Goal: Task Accomplishment & Management: Complete application form

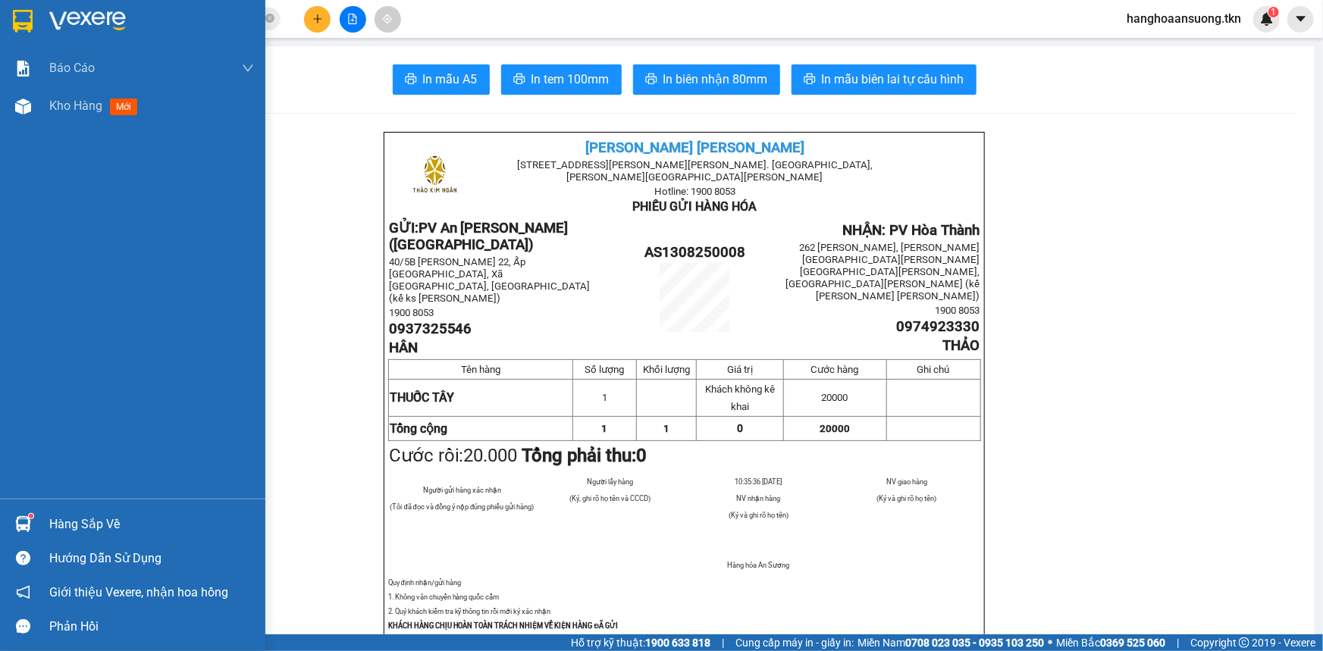
click at [24, 15] on img at bounding box center [23, 21] width 20 height 23
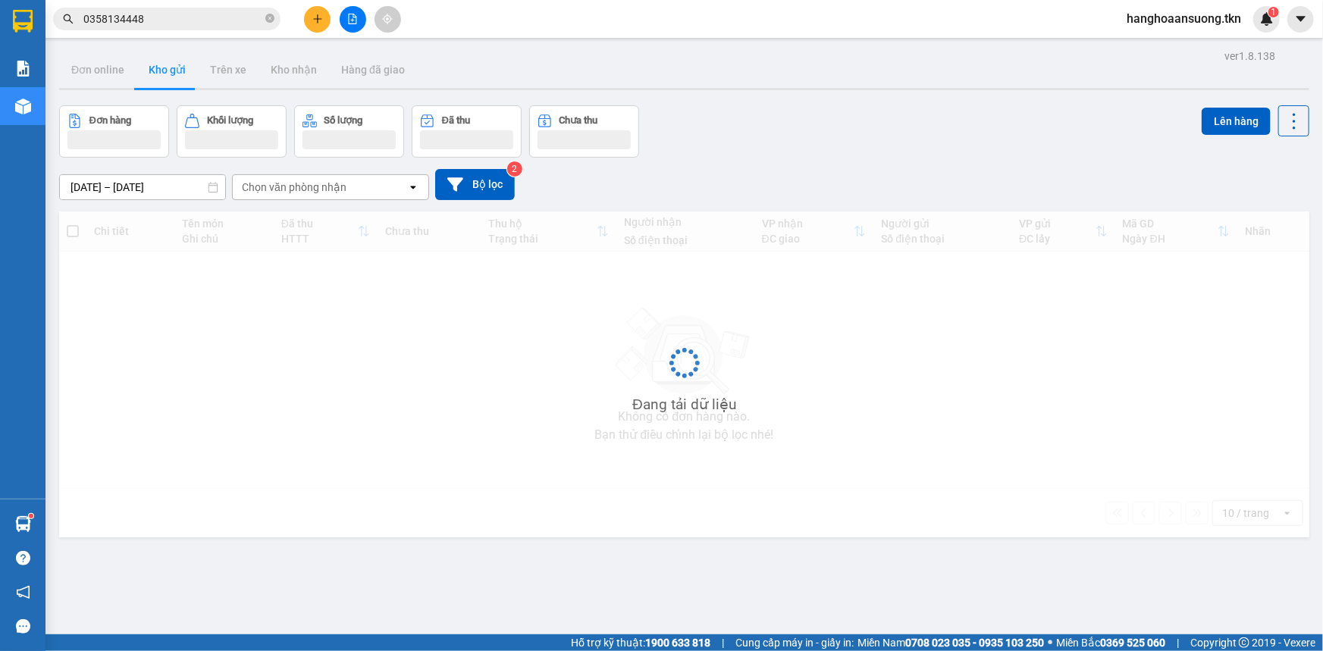
click at [319, 19] on icon "plus" at bounding box center [317, 18] width 8 height 1
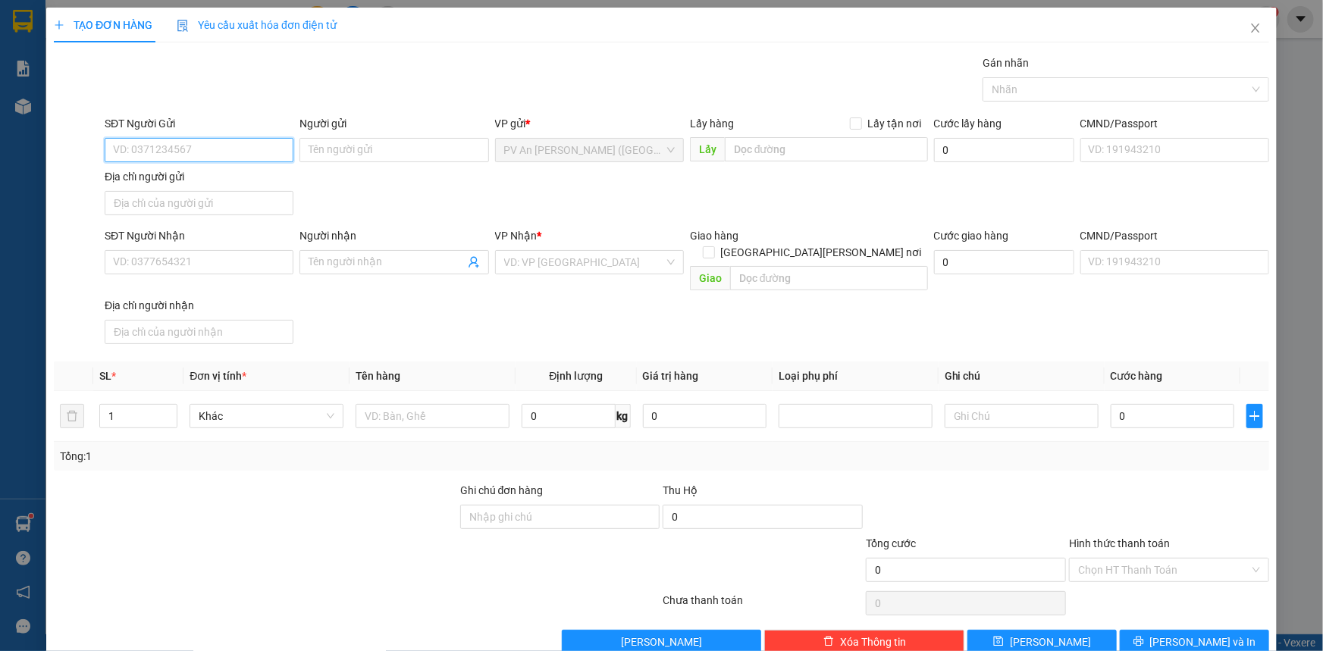
click at [193, 148] on input "SĐT Người Gửi" at bounding box center [199, 150] width 189 height 24
type input "0779913210"
click at [346, 155] on input "Người gửi" at bounding box center [393, 150] width 189 height 24
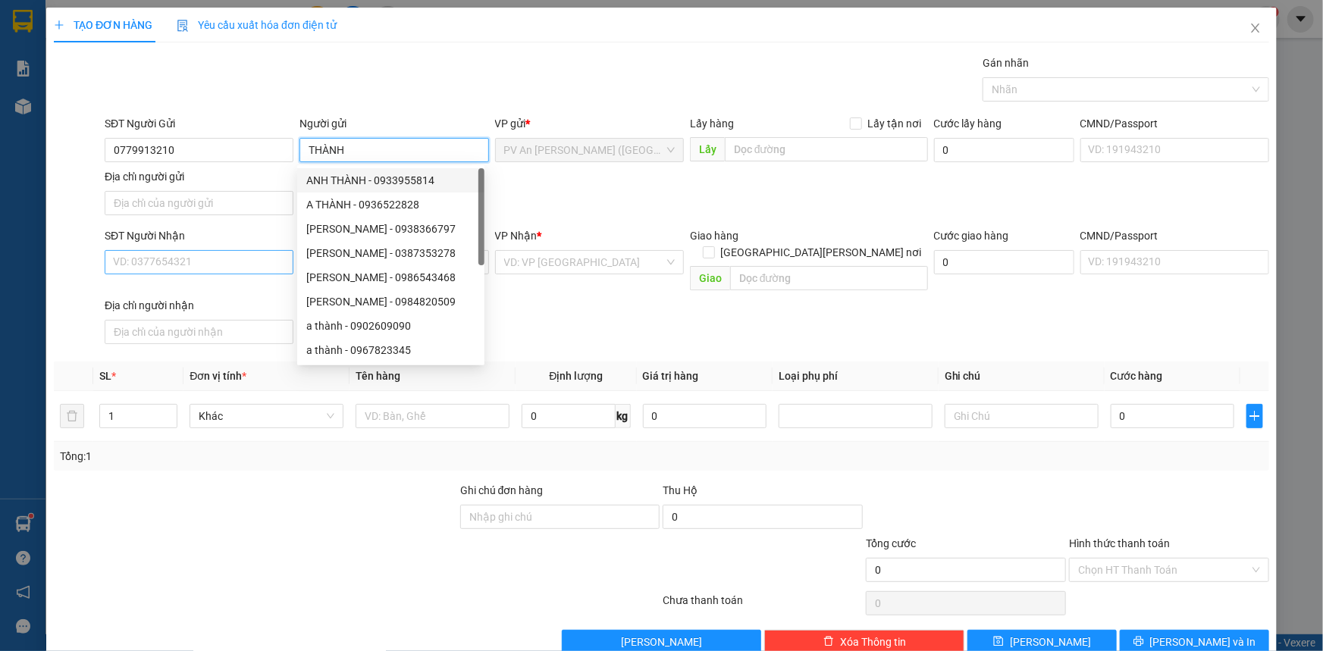
type input "THÀNH"
click at [168, 262] on input "SĐT Người Nhận" at bounding box center [199, 262] width 189 height 24
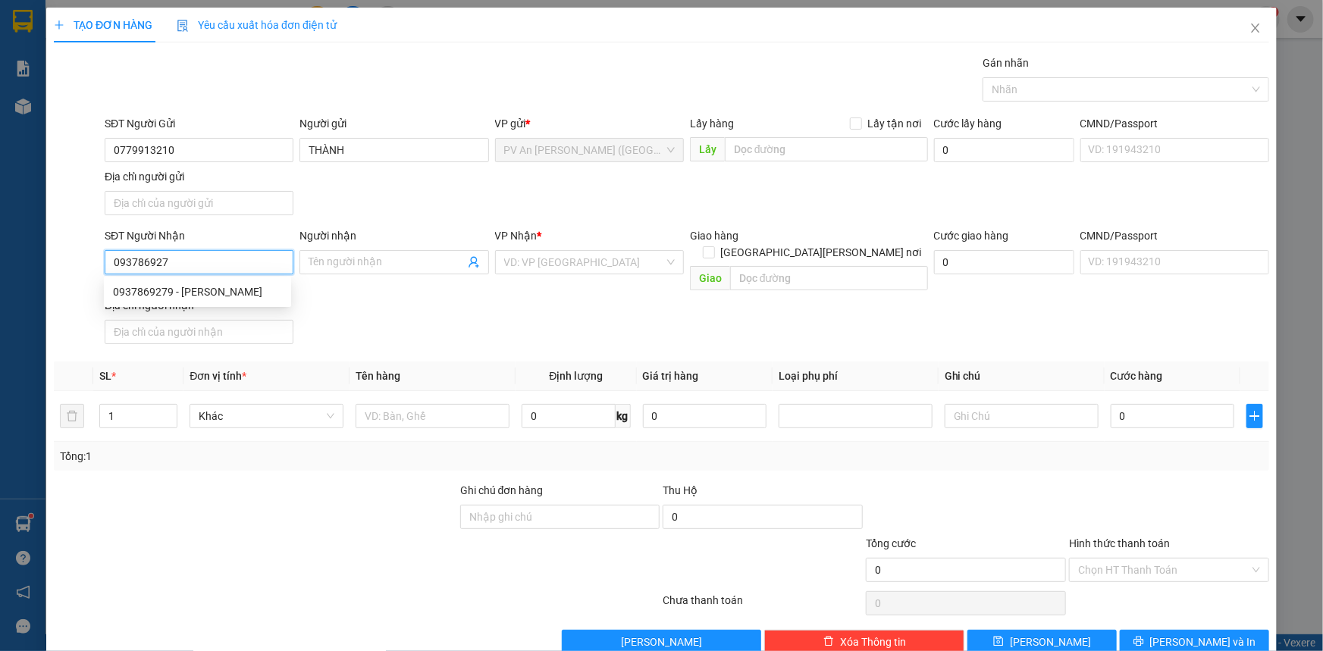
type input "0937869279"
click at [176, 288] on div "0937869279 - [PERSON_NAME]" at bounding box center [197, 292] width 169 height 17
type input "[PERSON_NAME]"
type input "40.000"
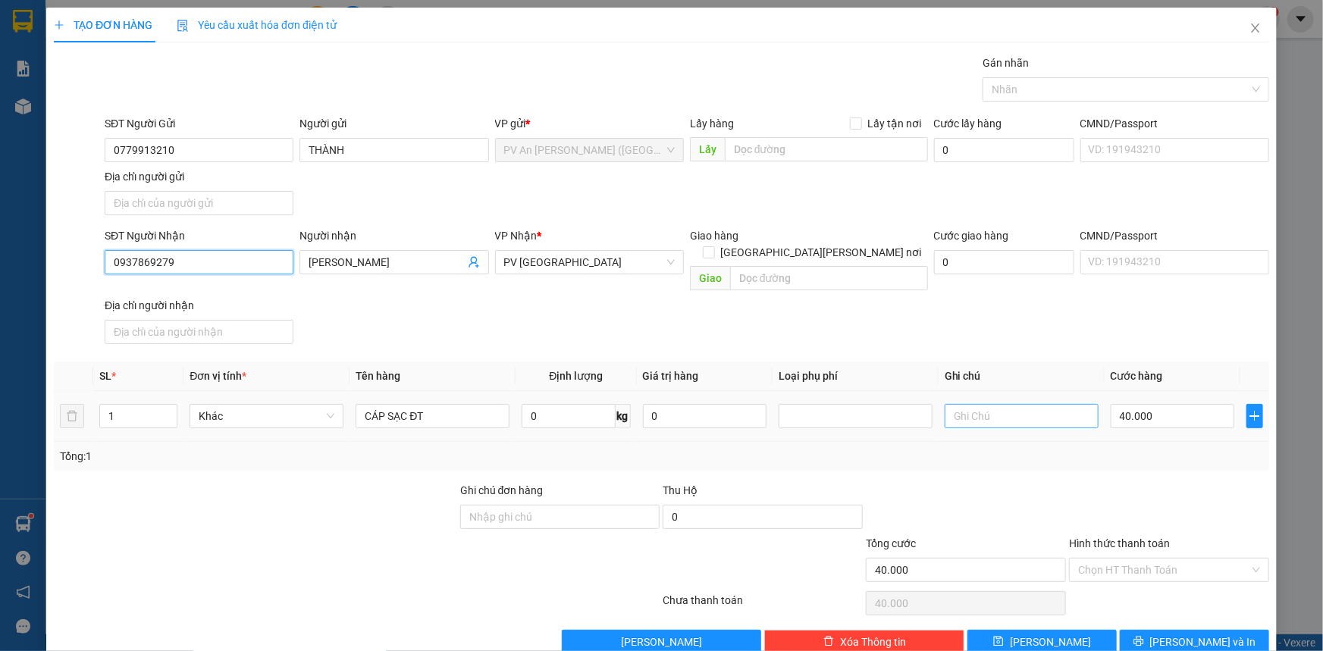
type input "0937869279"
click at [1020, 404] on input "text" at bounding box center [1022, 416] width 154 height 24
type input "HƯ KHÔNG ĐỀN"
click at [1158, 559] on input "Hình thức thanh toán" at bounding box center [1163, 570] width 171 height 23
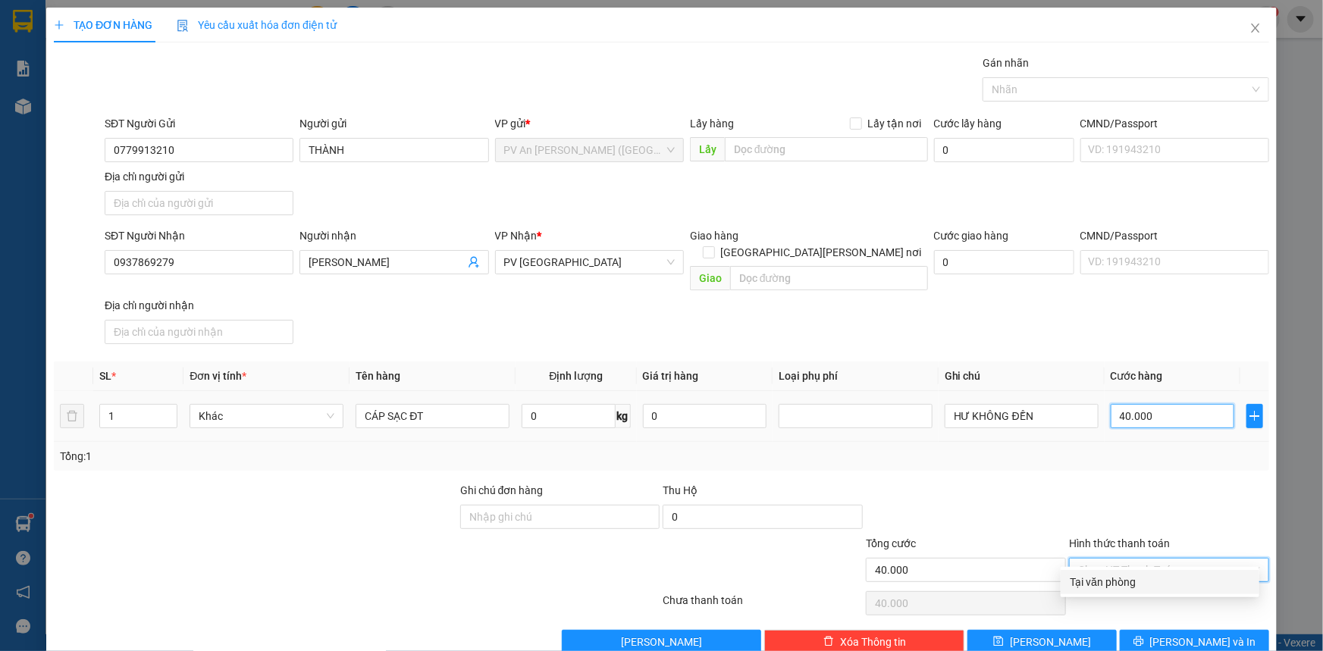
click at [1174, 404] on input "40.000" at bounding box center [1173, 416] width 124 height 24
type input "00.002"
type input "2"
type input "20"
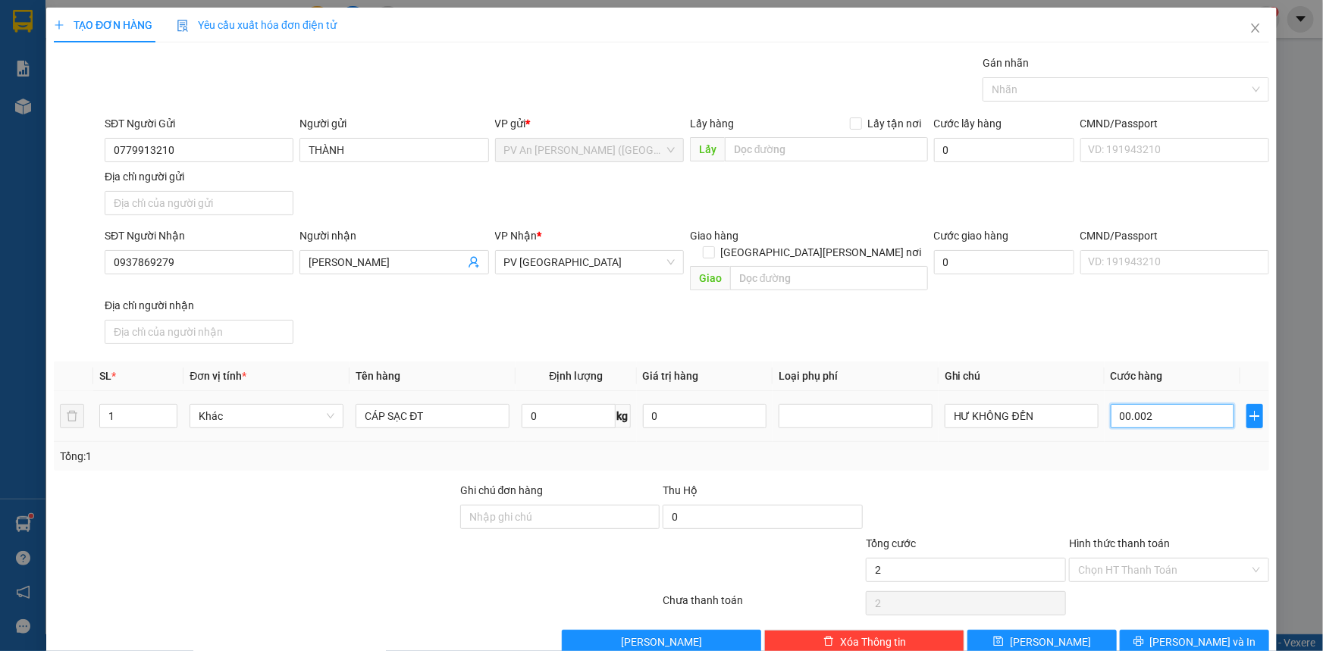
type input "20"
type input "0.000.020"
type input "20.000"
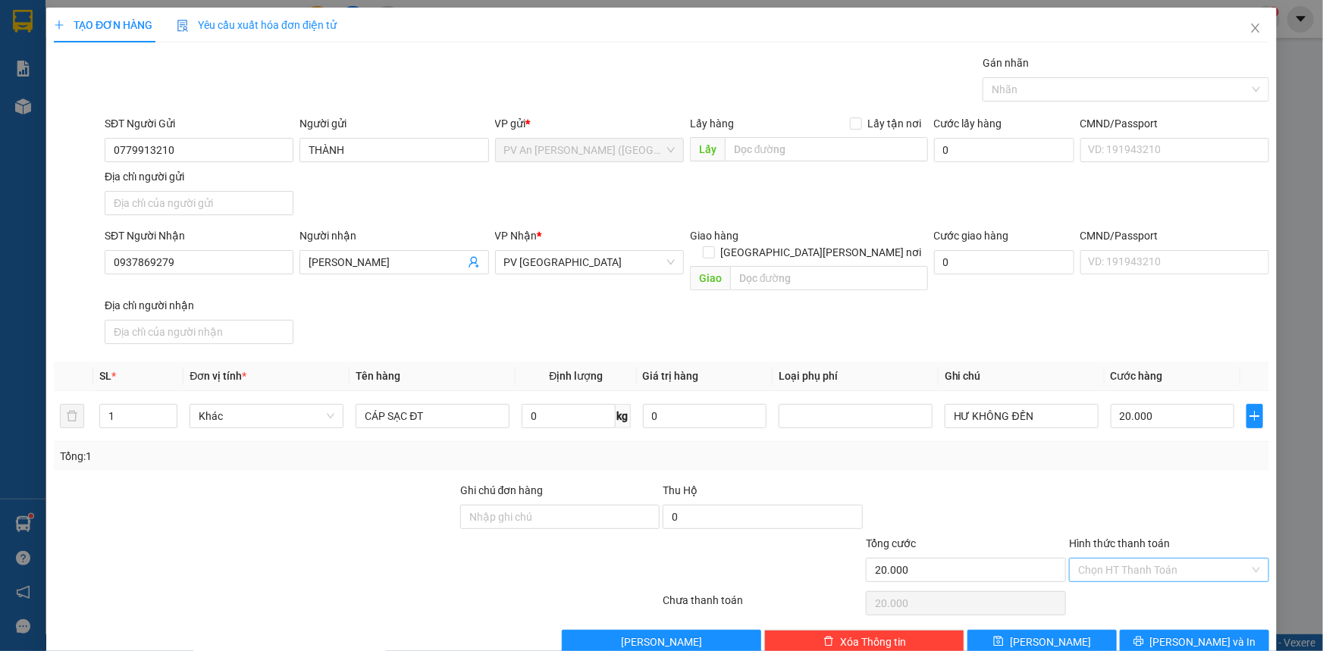
click at [1139, 559] on input "Hình thức thanh toán" at bounding box center [1163, 570] width 171 height 23
click at [1126, 580] on div "Tại văn phòng" at bounding box center [1160, 582] width 199 height 24
type input "0"
click at [1144, 636] on icon "printer" at bounding box center [1138, 641] width 11 height 11
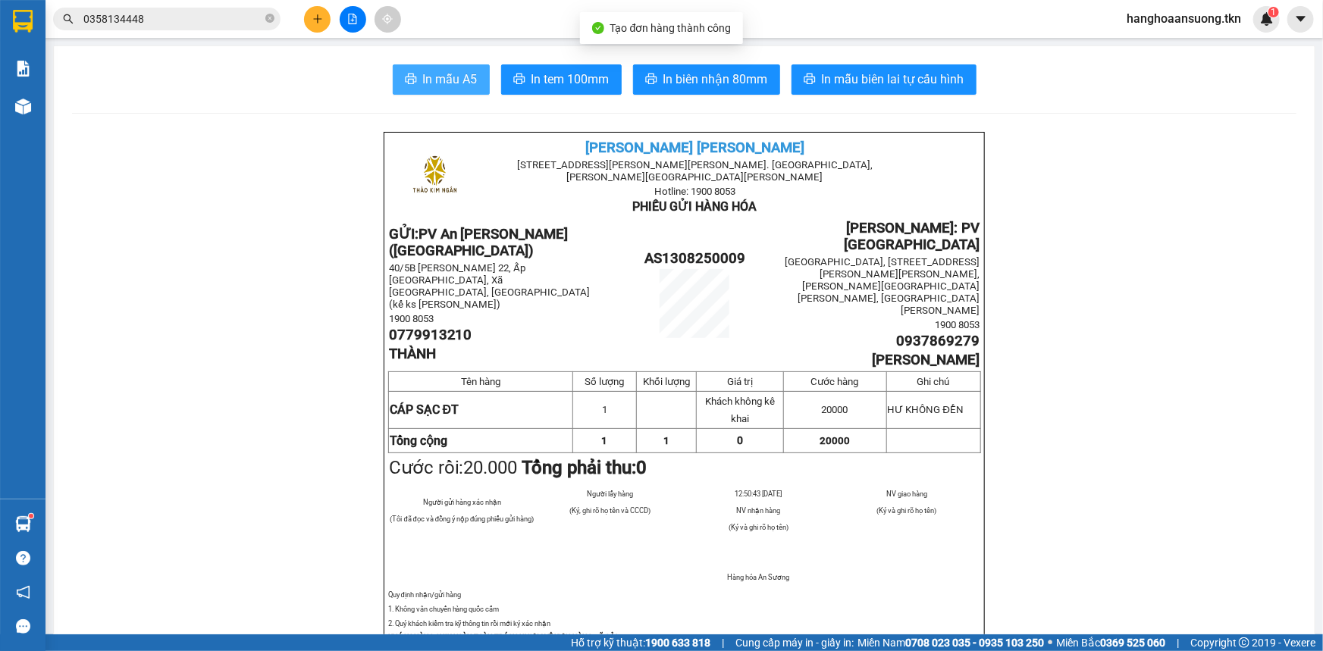
click at [440, 89] on span "In mẫu A5" at bounding box center [450, 79] width 55 height 19
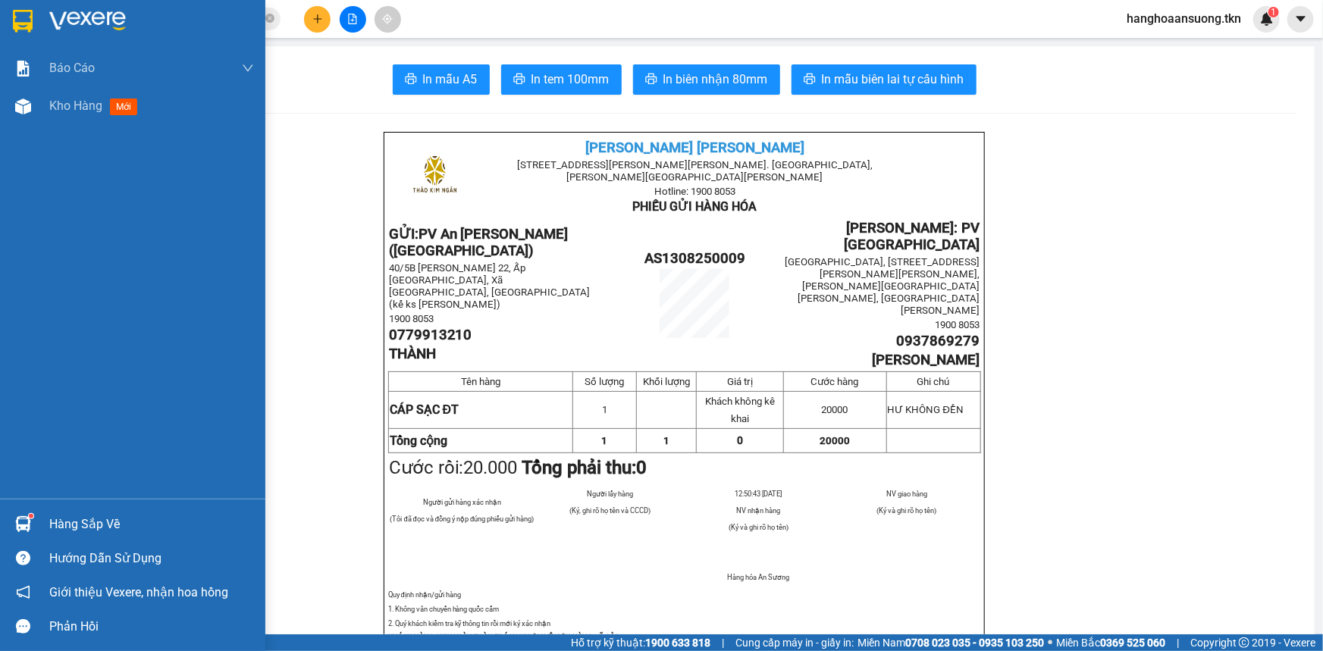
click at [22, 25] on img at bounding box center [23, 21] width 20 height 23
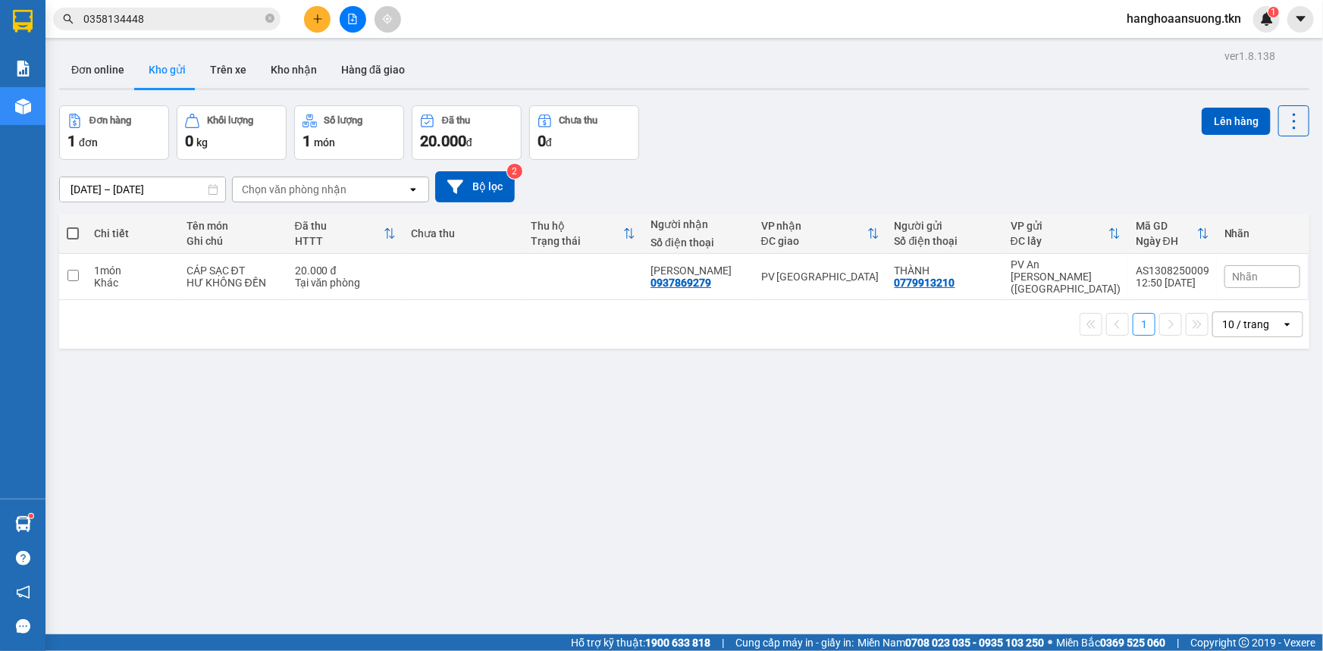
click at [1303, 451] on div "ver 1.8.138 Đơn online Kho gửi Trên xe [PERSON_NAME] Hàng đã [PERSON_NAME] hàng…" at bounding box center [684, 370] width 1262 height 651
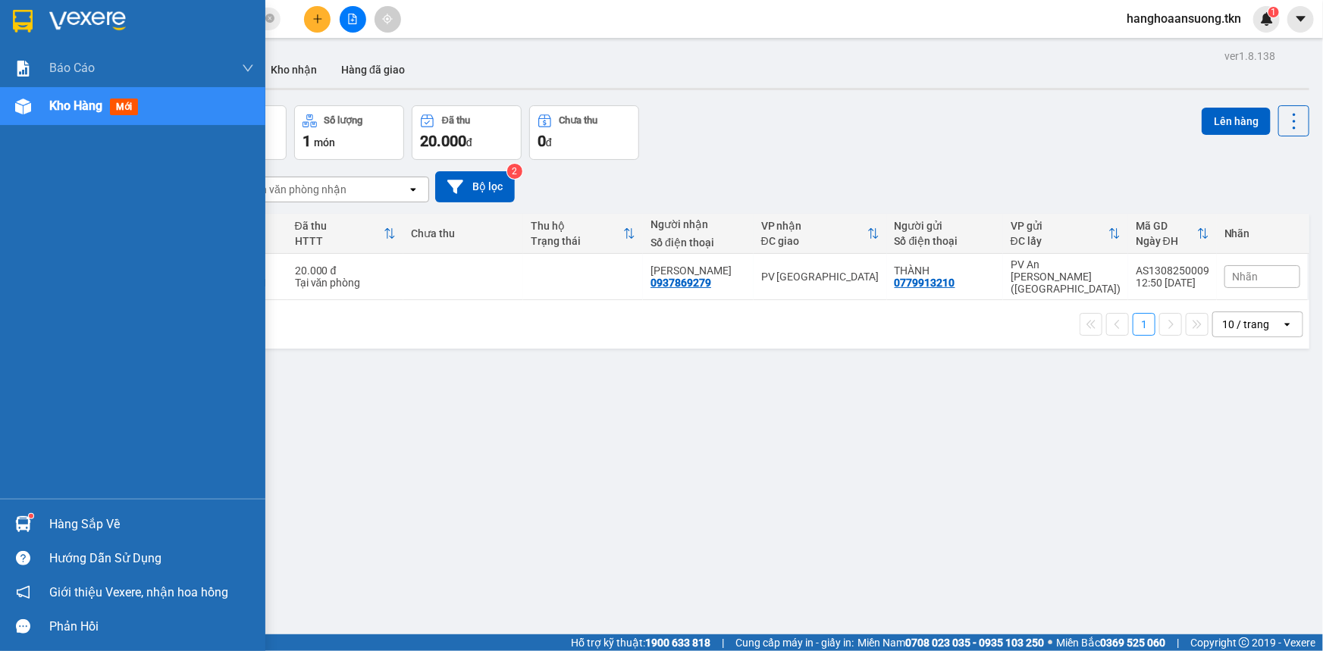
click at [60, 529] on div "Hàng sắp về" at bounding box center [151, 524] width 205 height 23
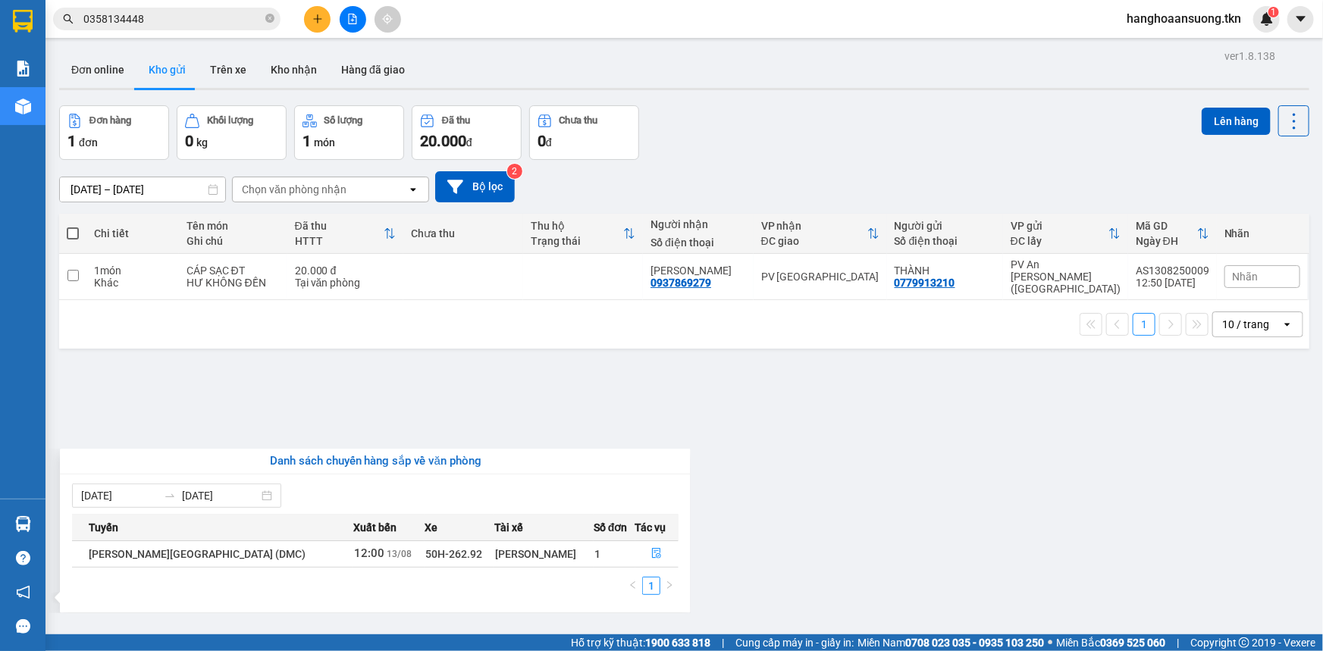
click at [692, 437] on section "Kết quả [PERSON_NAME] ( 7 ) Bộ lọc Mã ĐH Trạng thái Món hàng Thu hộ Tổng [PERSO…" at bounding box center [661, 325] width 1323 height 651
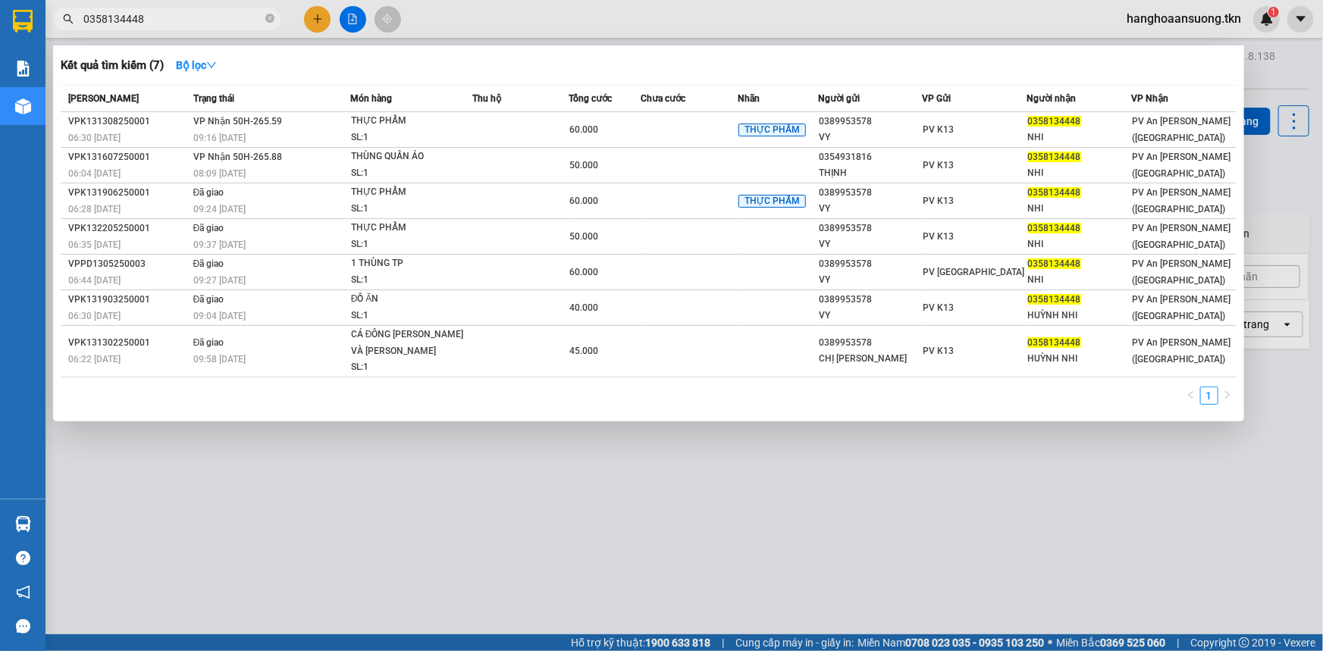
drag, startPoint x: 172, startPoint y: 20, endPoint x: 13, endPoint y: 24, distance: 159.3
click at [13, 24] on section "Kết quả [PERSON_NAME] ( 7 ) Bộ lọc Mã ĐH Trạng thái Món hàng Thu hộ Tổng [PERSO…" at bounding box center [661, 325] width 1323 height 651
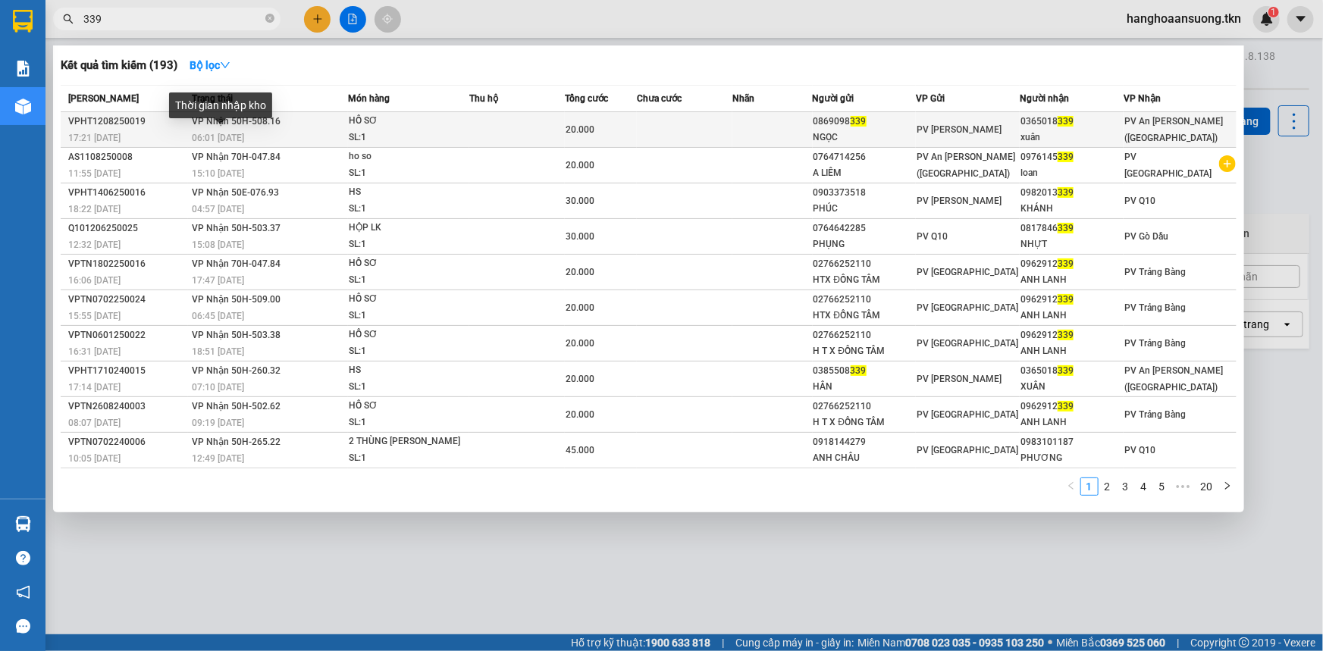
type input "339"
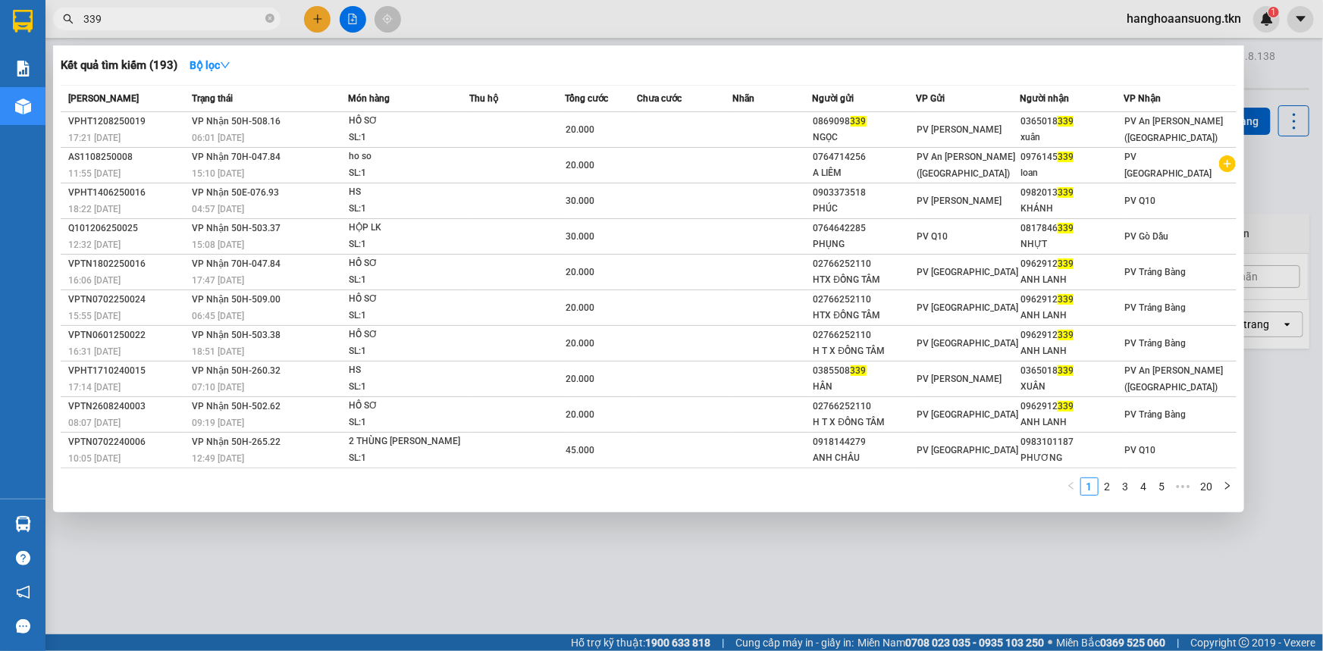
click at [249, 130] on div "06:01 [DATE]" at bounding box center [269, 138] width 155 height 17
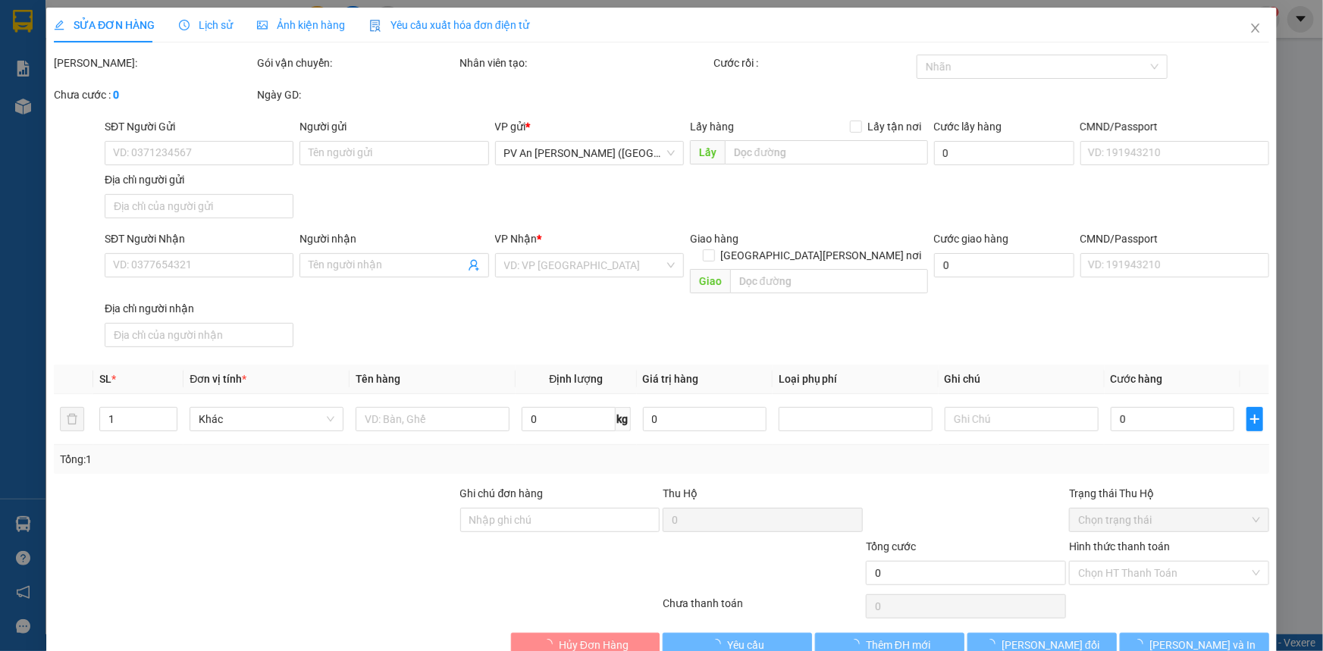
type input "0869098339"
type input "NGỌC"
type input "0365018339"
type input "xuân"
type input "20.000"
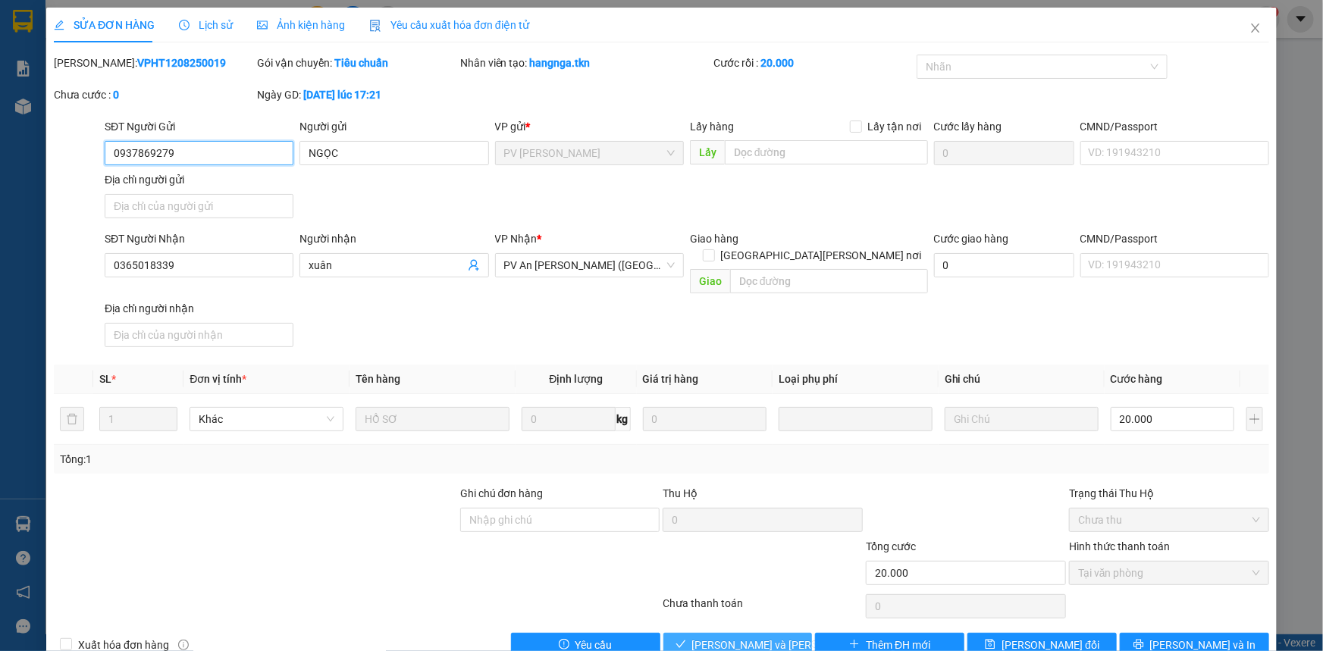
type input "0937869279"
click at [763, 637] on span "[PERSON_NAME] và [PERSON_NAME] hàng" at bounding box center [794, 645] width 205 height 17
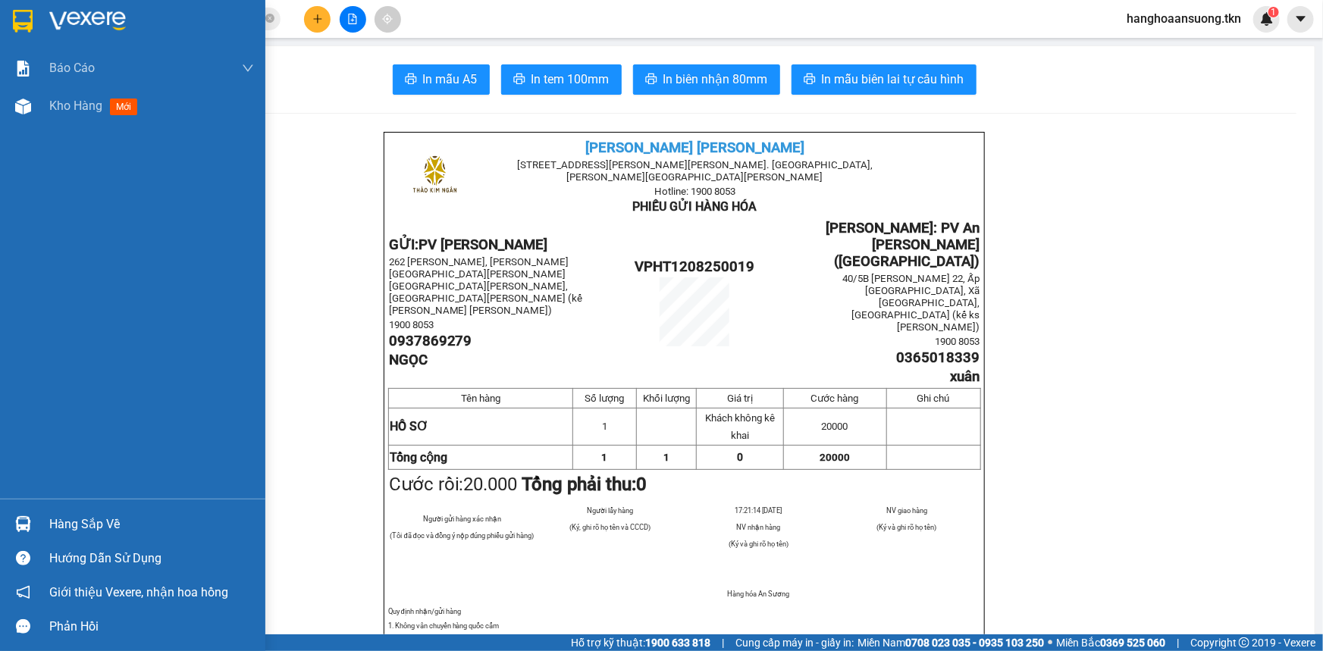
click at [51, 525] on div "Hàng sắp về" at bounding box center [151, 524] width 205 height 23
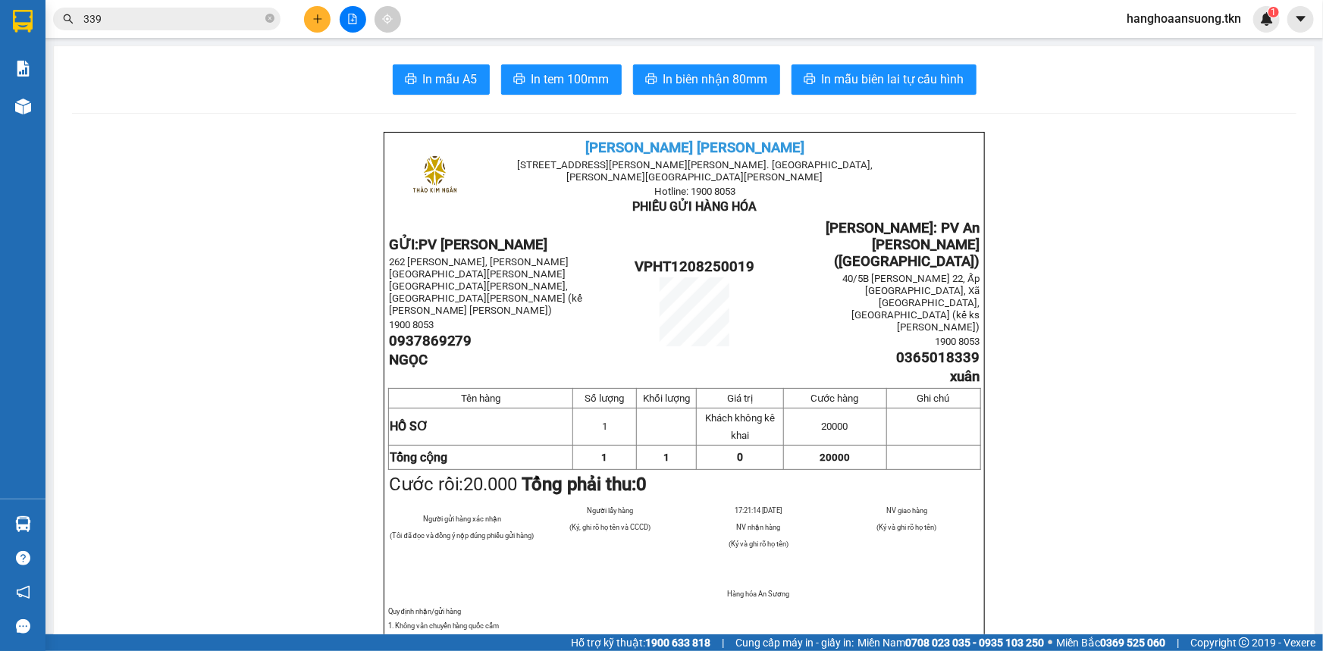
click at [265, 318] on section "Kết quả [PERSON_NAME] ( 193 ) Bộ lọc Mã ĐH Trạng thái Món hàng Thu hộ Tổng [PER…" at bounding box center [661, 325] width 1323 height 651
click at [898, 86] on span "In mẫu biên lai tự cấu hình" at bounding box center [893, 79] width 143 height 19
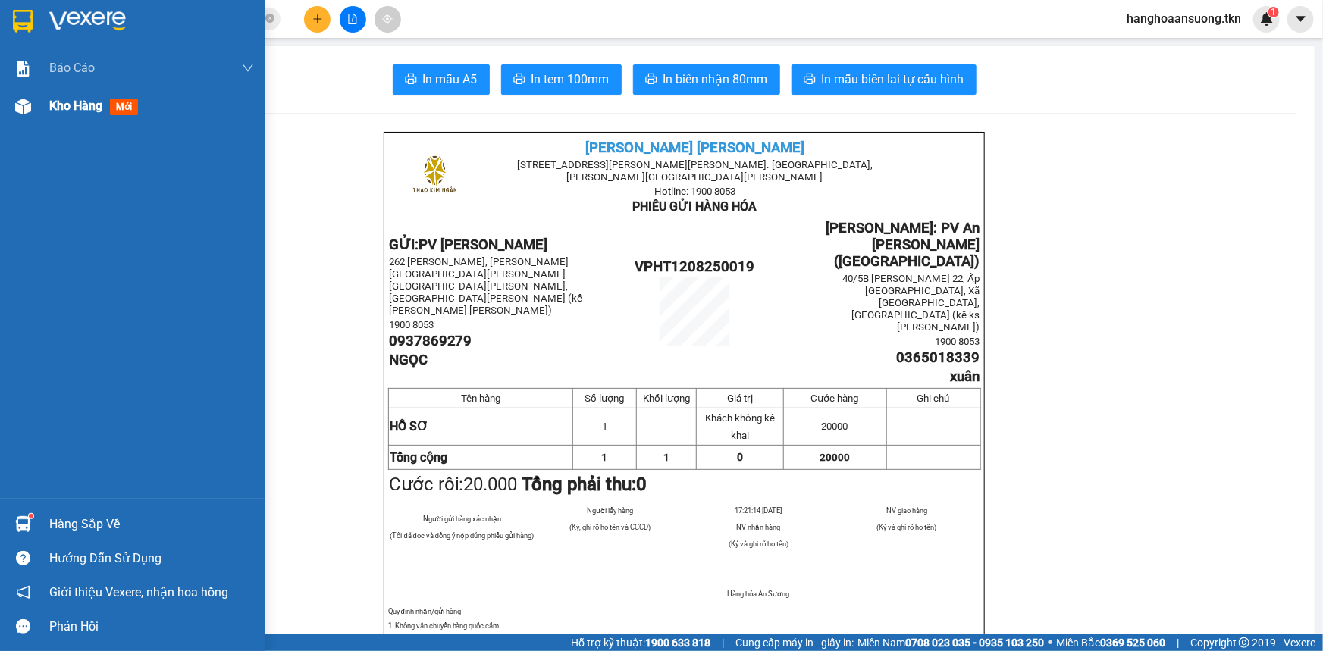
click at [14, 97] on div at bounding box center [23, 106] width 27 height 27
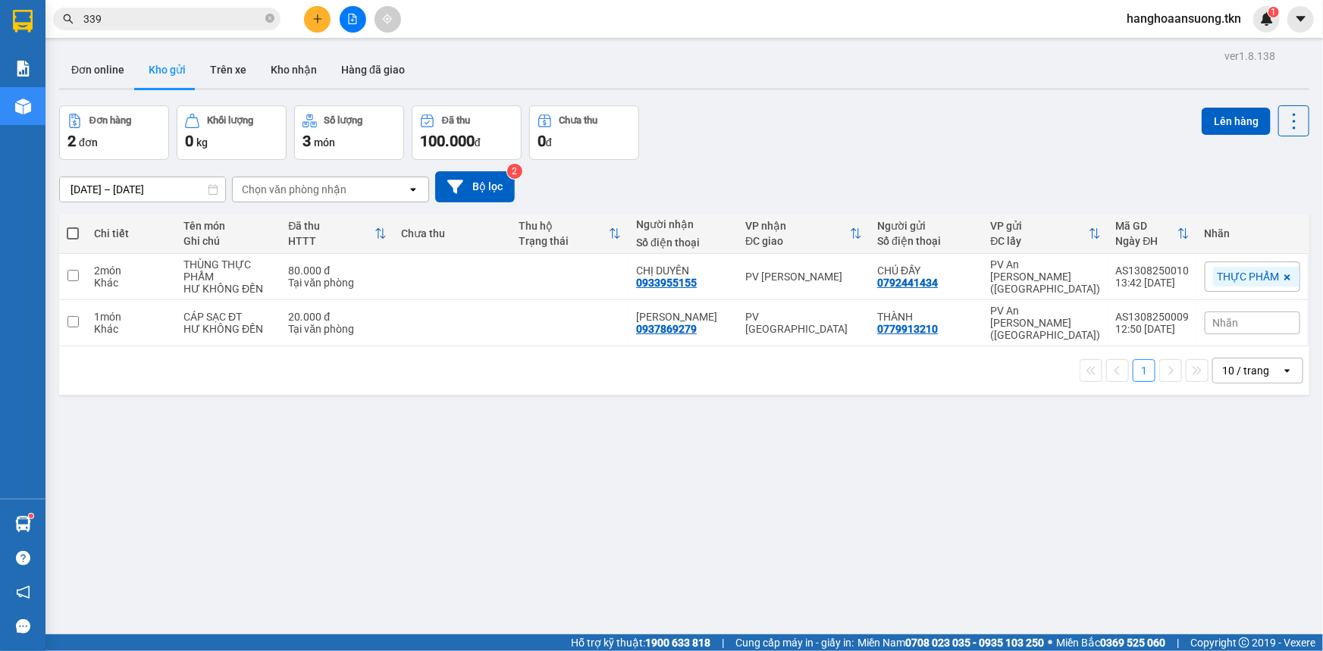
click at [978, 126] on div "Đơn hàng 2 đơn [PERSON_NAME] 0 kg Số [PERSON_NAME] 3 món Đã thu 100.000 [PERSON…" at bounding box center [684, 132] width 1250 height 55
click at [1215, 278] on icon at bounding box center [1220, 276] width 11 height 11
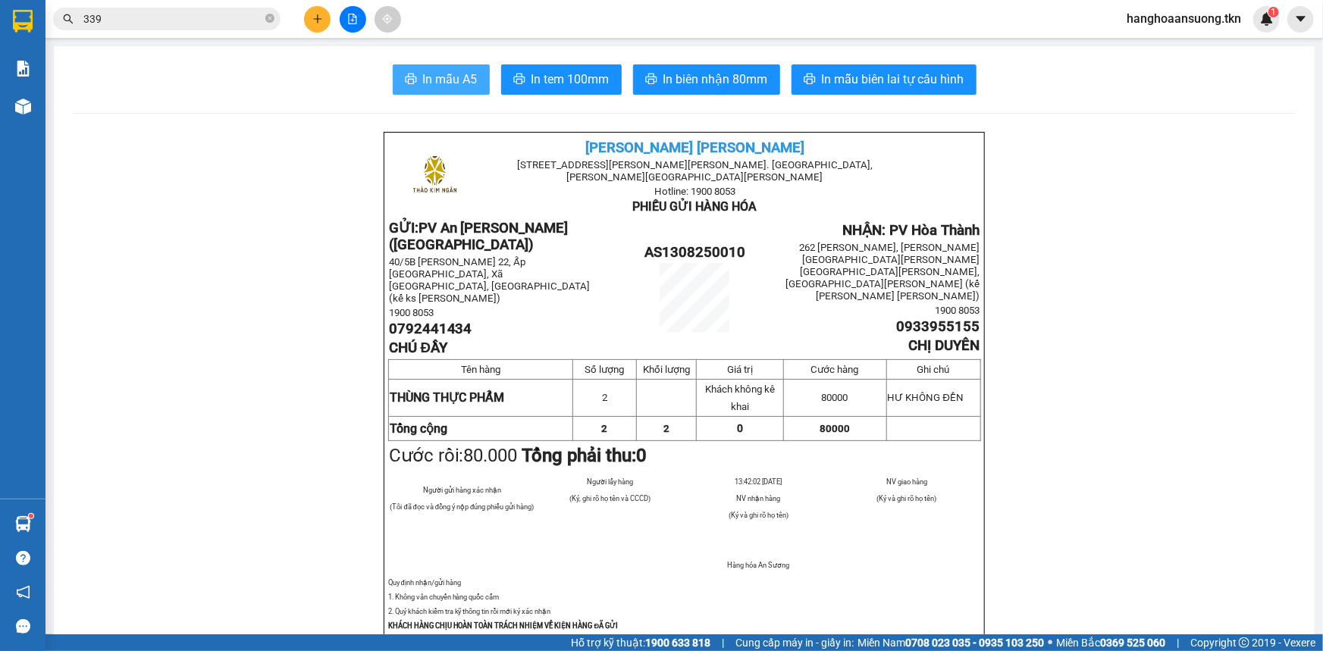
click at [465, 90] on button "In mẫu A5" at bounding box center [441, 79] width 97 height 30
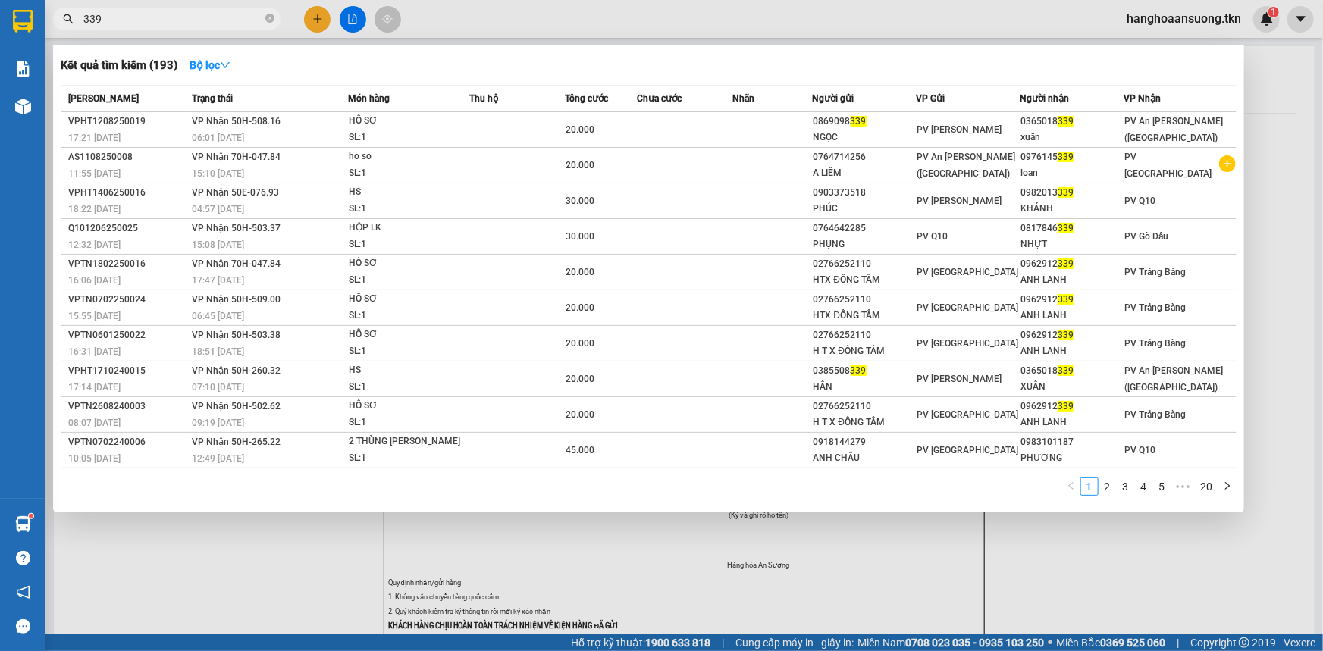
drag, startPoint x: 200, startPoint y: 22, endPoint x: 16, endPoint y: 52, distance: 186.7
click at [18, 25] on section "Kết quả [PERSON_NAME] ( 193 ) Bộ lọc Mã ĐH Trạng thái Món hàng Thu hộ Tổng [PER…" at bounding box center [661, 325] width 1323 height 651
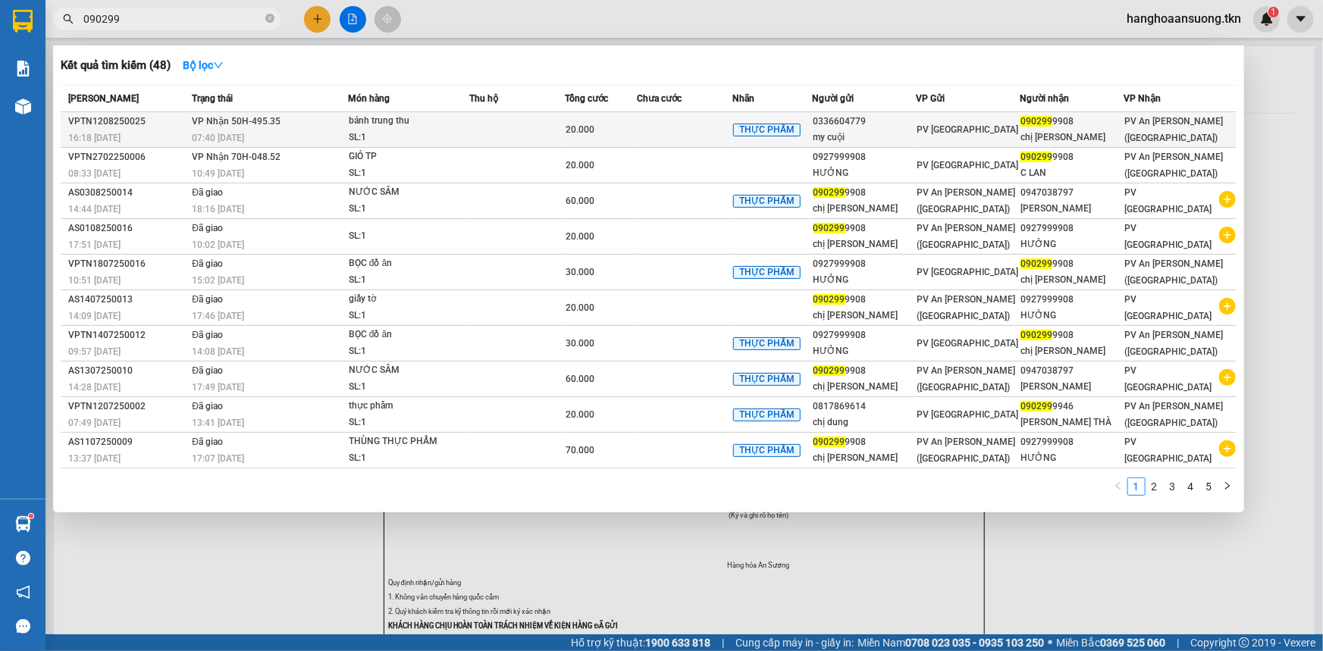
type input "090299"
click at [616, 129] on div "20.000" at bounding box center [601, 129] width 71 height 17
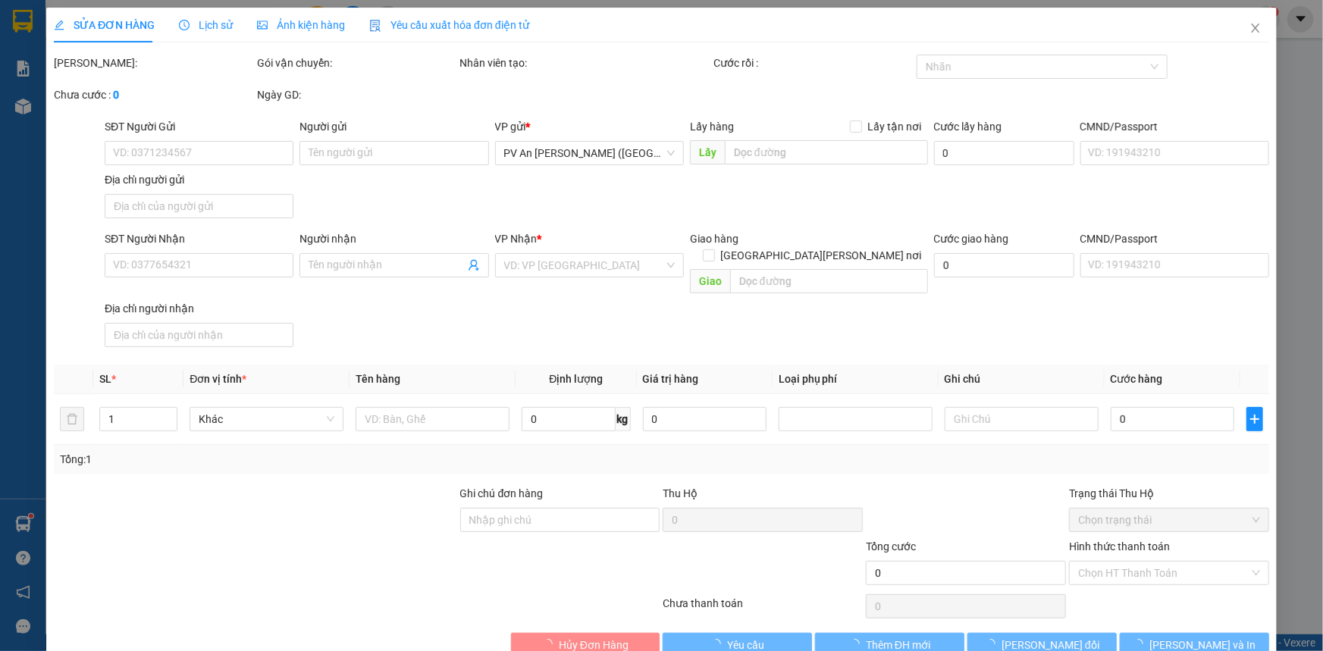
type input "0336604779"
type input "my cuội"
type input "0902999908"
type input "chị [PERSON_NAME]"
type input "20.000"
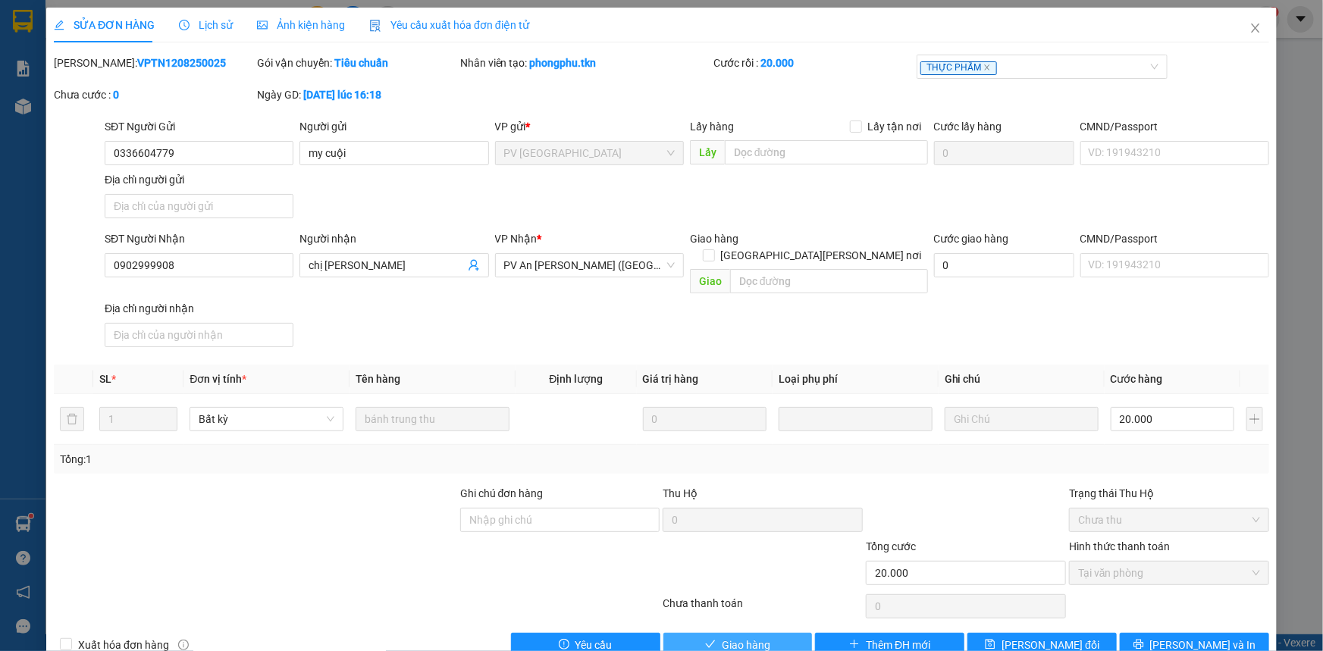
click at [773, 635] on button "Giao hàng" at bounding box center [737, 645] width 149 height 24
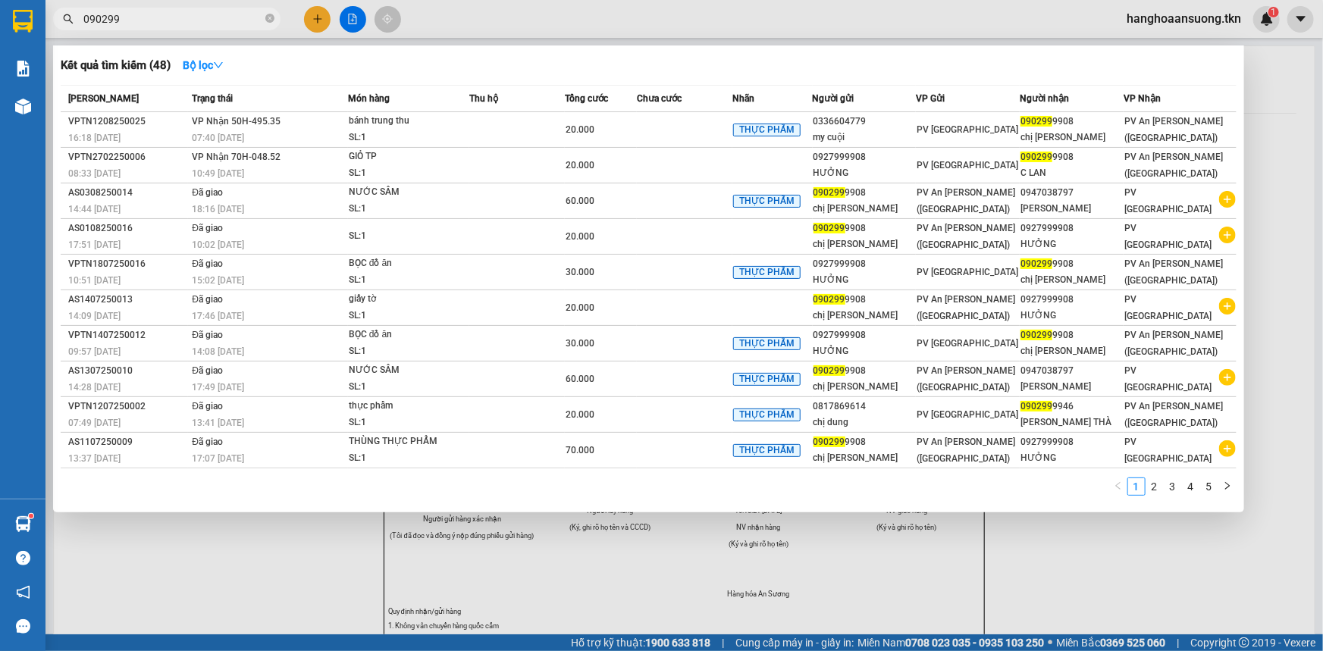
drag, startPoint x: 212, startPoint y: 17, endPoint x: 28, endPoint y: 253, distance: 299.3
click at [26, 220] on section "Kết quả [PERSON_NAME] ( 48 ) Bộ lọc Mã ĐH Trạng thái Món hàng Thu hộ Tổng [PERS…" at bounding box center [661, 325] width 1323 height 651
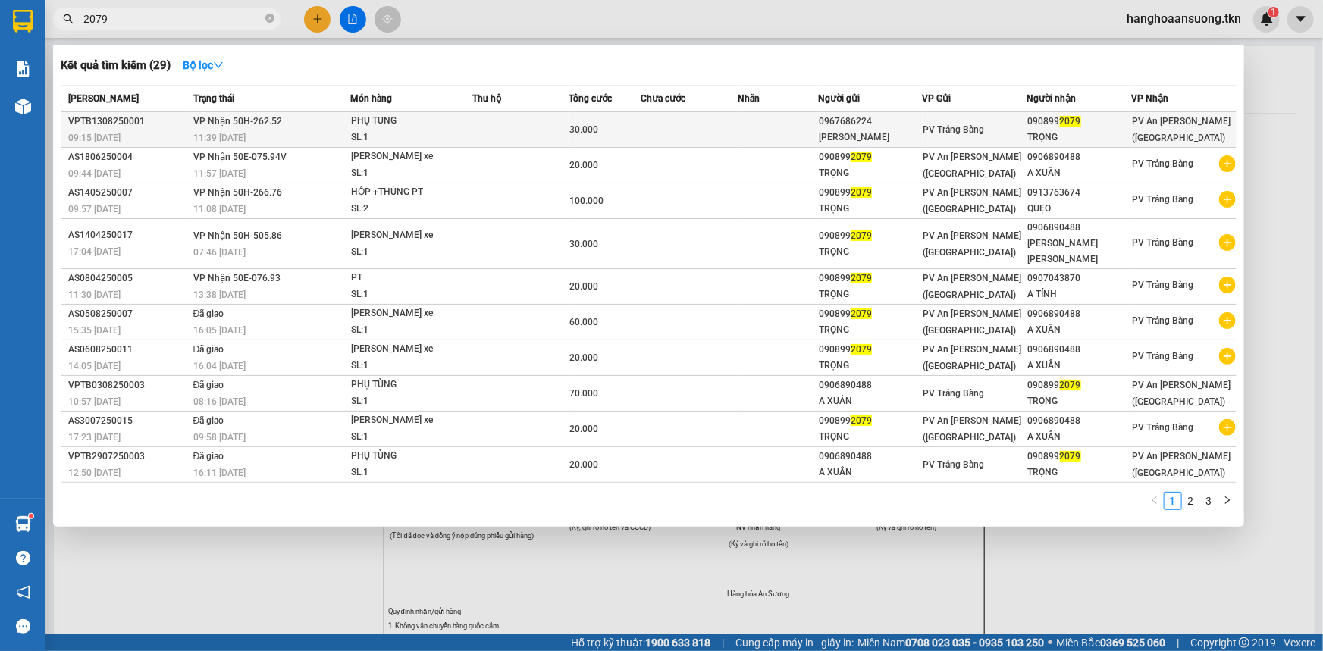
type input "2079"
click at [926, 121] on div "PV Trảng Bàng" at bounding box center [974, 129] width 103 height 17
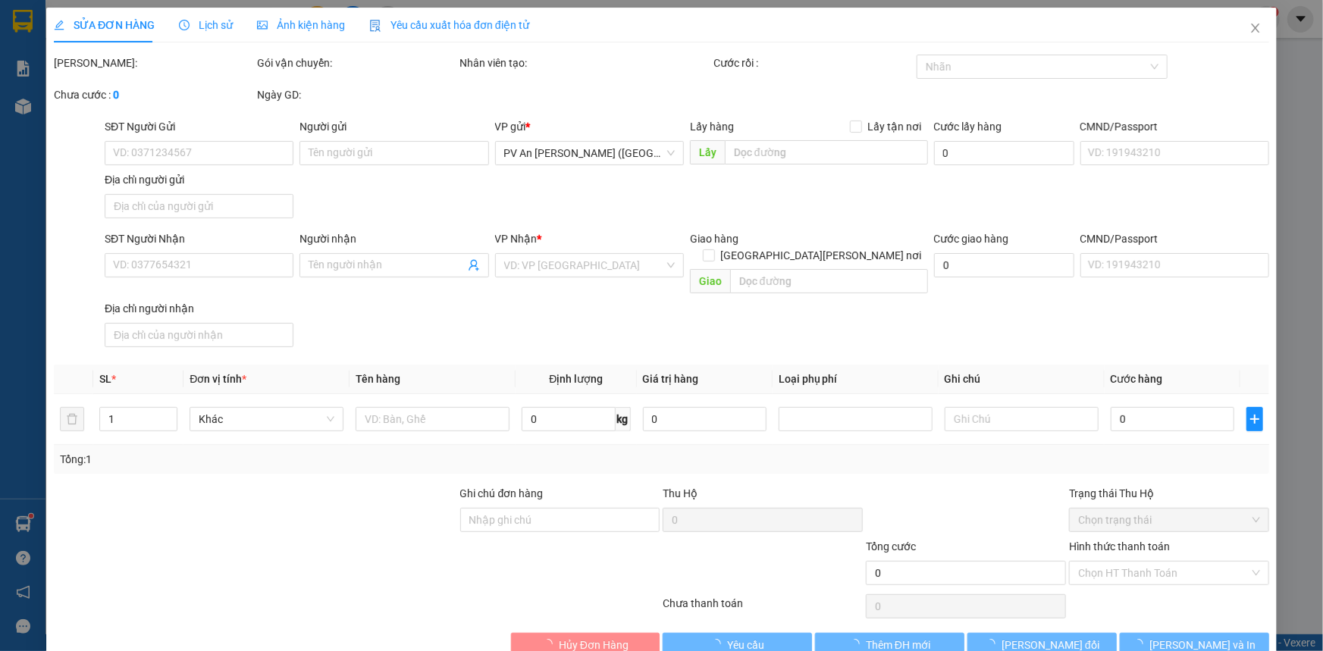
type input "0967686224"
type input "[PERSON_NAME]"
type input "0908992079"
type input "TRỌNG"
type input "30.000"
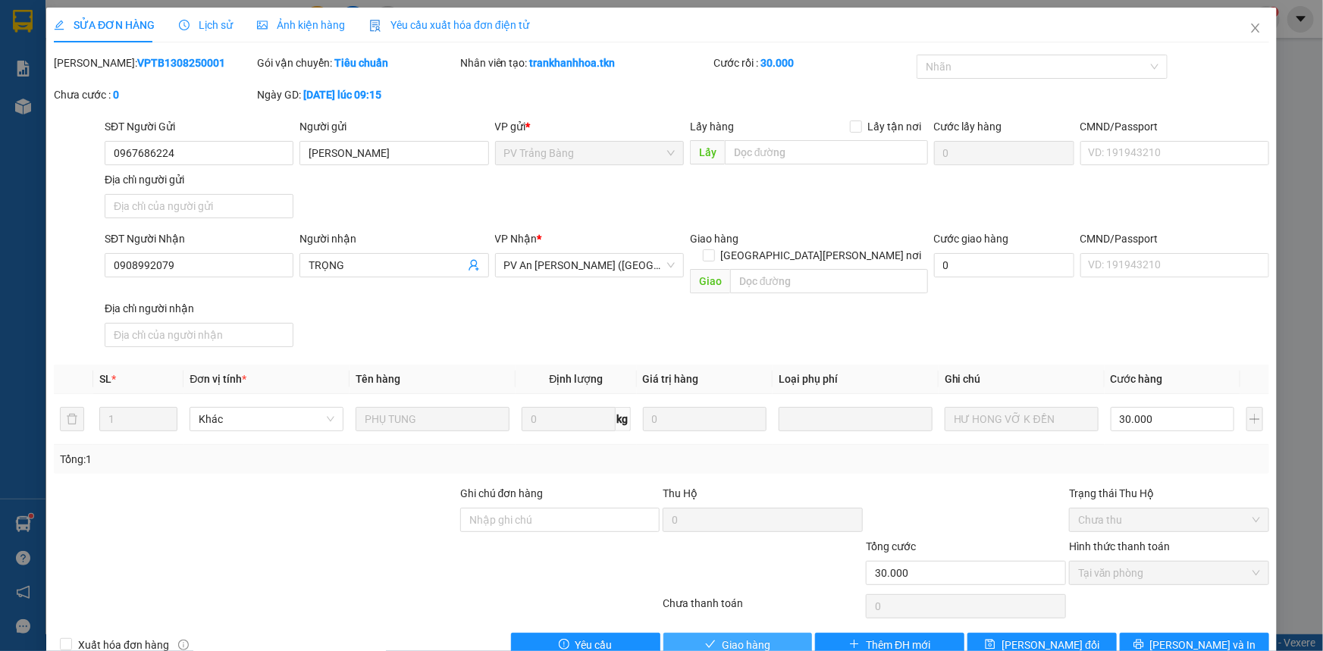
click at [741, 637] on span "Giao hàng" at bounding box center [746, 645] width 49 height 17
